Goal: Obtain resource: Download file/media

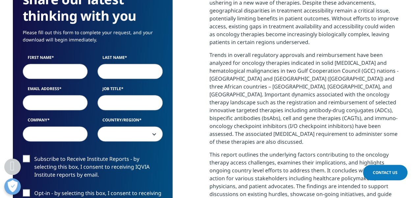
click at [51, 71] on input "First Name" at bounding box center [55, 71] width 65 height 15
type input "anisha"
click at [135, 67] on input "Last Name" at bounding box center [130, 71] width 65 height 15
click at [70, 102] on div "First Name anisha Last Name v Email Address Job Title Company Country/Region Un…" at bounding box center [93, 102] width 150 height 94
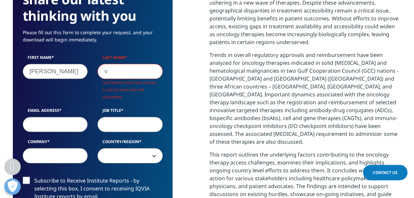
click at [124, 64] on input "v" at bounding box center [130, 71] width 65 height 15
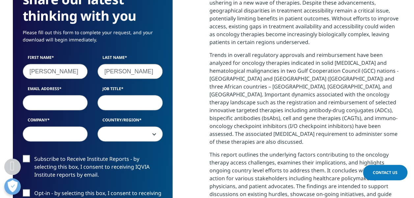
type input "vishwanath"
click at [69, 103] on input "Email Address" at bounding box center [55, 102] width 65 height 15
type input "anisha.vishwanath@steri-science.com"
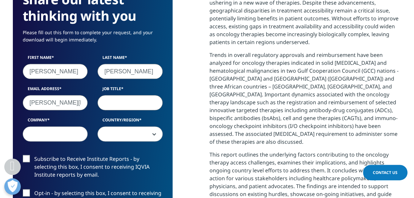
click at [145, 104] on input "Job Title" at bounding box center [130, 102] width 65 height 15
type input "PM"
click at [58, 136] on input "Company" at bounding box center [55, 134] width 65 height 15
type input "OneSource"
click at [130, 106] on input "PM" at bounding box center [130, 102] width 65 height 15
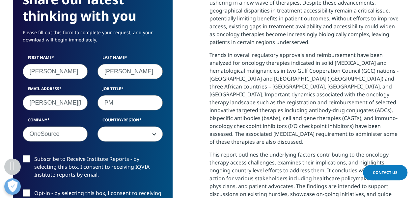
type input "P"
type input "Senior manager"
click at [127, 136] on span at bounding box center [130, 134] width 65 height 15
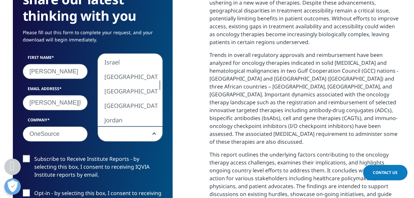
select select "[GEOGRAPHIC_DATA]"
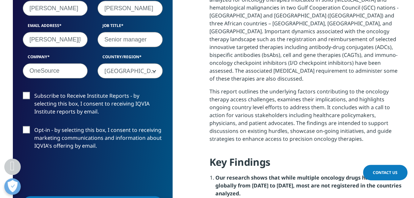
scroll to position [425, 0]
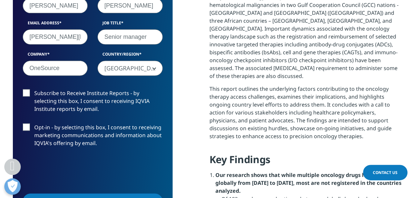
click at [26, 125] on label "Opt-in - by selecting this box, I consent to receiving marketing communications…" at bounding box center [93, 137] width 140 height 27
click at [34, 124] on input "Opt-in - by selecting this box, I consent to receiving marketing communications…" at bounding box center [34, 124] width 0 height 0
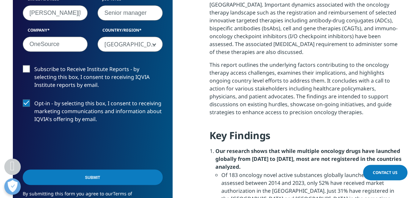
scroll to position [491, 0]
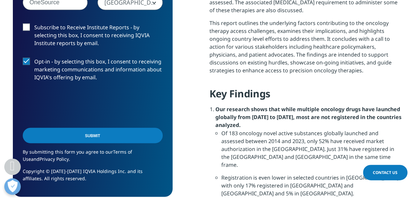
click at [95, 135] on input "Submit" at bounding box center [93, 135] width 140 height 15
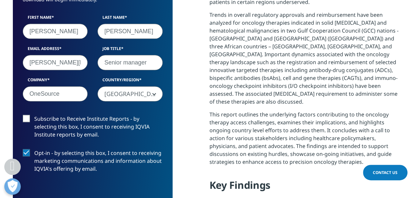
scroll to position [466, 0]
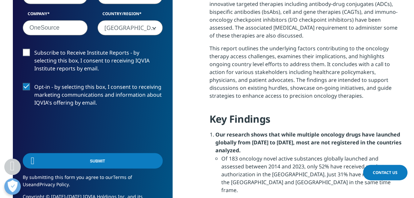
click at [25, 49] on label "Subscribe to Receive Institute Reports - by selecting this box, I consent to re…" at bounding box center [93, 62] width 140 height 27
click at [34, 49] on input "Subscribe to Receive Institute Reports - by selecting this box, I consent to re…" at bounding box center [34, 49] width 0 height 0
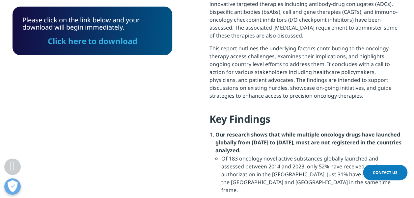
click at [94, 42] on link "Click here to download" at bounding box center [93, 41] width 90 height 11
